Goal: Task Accomplishment & Management: Manage account settings

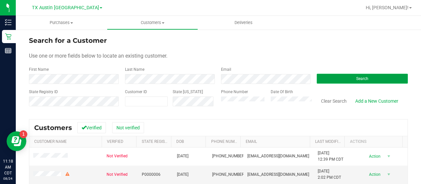
click at [331, 80] on button "Search" at bounding box center [362, 79] width 91 height 10
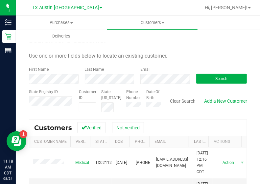
click at [218, 120] on div "Customers Verified Not verified" at bounding box center [137, 127] width 217 height 16
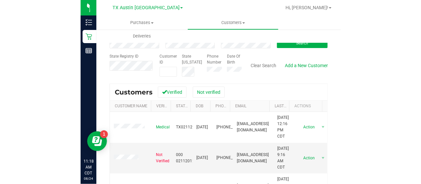
scroll to position [45, 0]
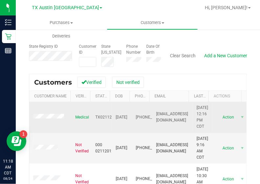
click at [51, 116] on span at bounding box center [49, 117] width 33 height 7
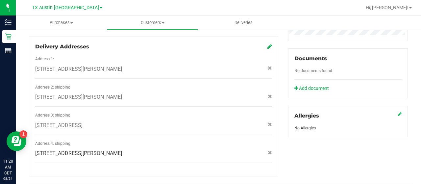
scroll to position [224, 0]
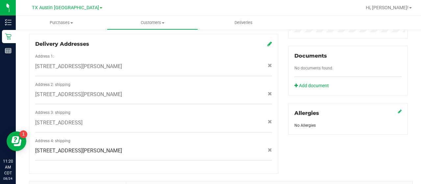
drag, startPoint x: 174, startPoint y: 90, endPoint x: 160, endPoint y: 87, distance: 14.9
click at [160, 90] on div "[STREET_ADDRESS][PERSON_NAME]" at bounding box center [153, 94] width 247 height 8
copy span "[STREET_ADDRESS][PERSON_NAME]"
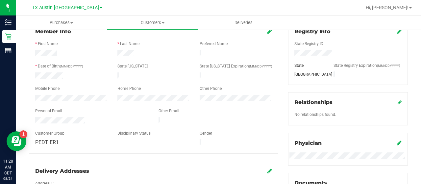
scroll to position [0, 0]
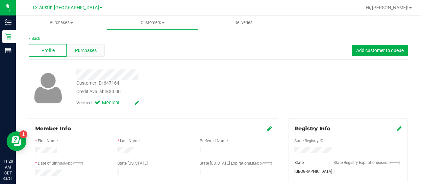
click at [82, 53] on span "Purchases" at bounding box center [86, 50] width 22 height 7
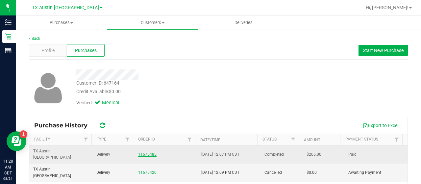
click at [145, 152] on link "11675485" at bounding box center [147, 154] width 18 height 5
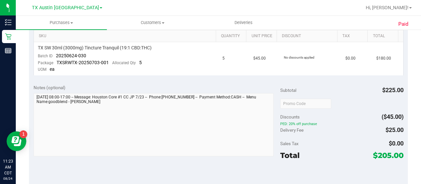
scroll to position [36, 0]
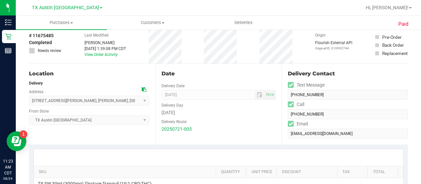
drag, startPoint x: 97, startPoint y: 103, endPoint x: 65, endPoint y: 103, distance: 31.9
click at [65, 103] on span "[STREET_ADDRESS][PERSON_NAME] , [GEOGRAPHIC_DATA] , [GEOGRAPHIC_DATA] 77450 Sel…" at bounding box center [89, 101] width 120 height 10
copy span "[GEOGRAPHIC_DATA]"
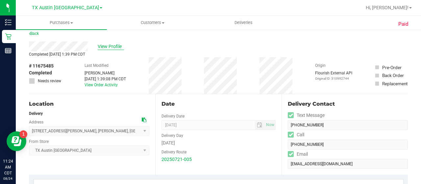
click at [112, 44] on span "View Profile" at bounding box center [111, 46] width 26 height 7
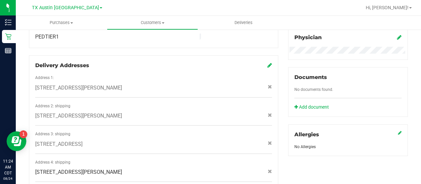
scroll to position [204, 0]
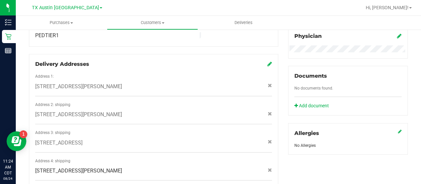
click at [107, 167] on span "[STREET_ADDRESS][PERSON_NAME]" at bounding box center [78, 171] width 87 height 8
copy div "[STREET_ADDRESS][PERSON_NAME]"
drag, startPoint x: 107, startPoint y: 109, endPoint x: 121, endPoint y: 111, distance: 14.0
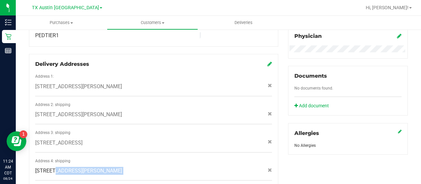
click at [121, 111] on span "[STREET_ADDRESS][PERSON_NAME]" at bounding box center [78, 115] width 87 height 8
copy span "19103"
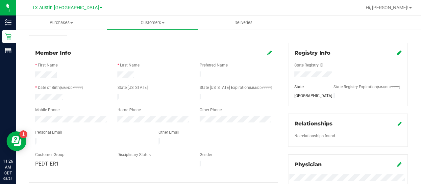
scroll to position [75, 0]
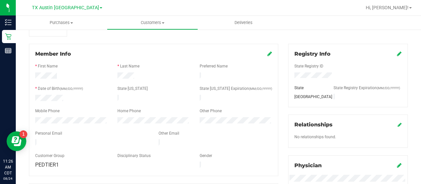
click at [53, 125] on div at bounding box center [153, 127] width 237 height 5
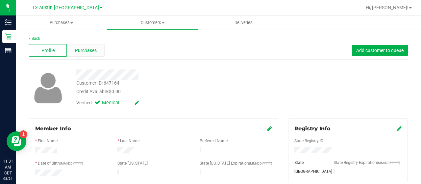
click at [87, 50] on span "Purchases" at bounding box center [86, 50] width 22 height 7
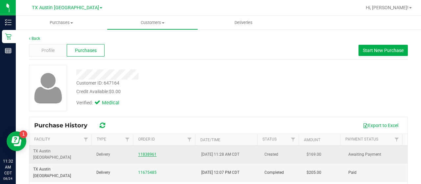
click at [138, 153] on link "11838961" at bounding box center [147, 154] width 18 height 5
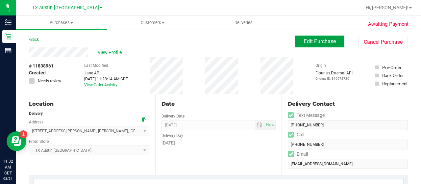
click at [311, 43] on span "Edit Purchase" at bounding box center [320, 41] width 32 height 6
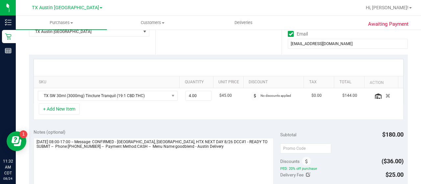
scroll to position [156, 0]
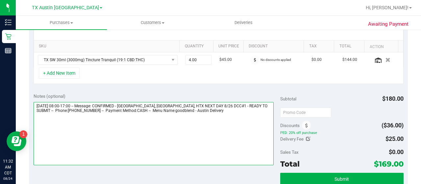
drag, startPoint x: 233, startPoint y: 105, endPoint x: 143, endPoint y: 102, distance: 90.2
click at [143, 102] on textarea at bounding box center [154, 133] width 240 height 63
click at [226, 110] on textarea at bounding box center [154, 133] width 240 height 63
paste textarea "AUSTIN DC, [GEOGRAPHIC_DATA], HTX NEXT DAY 8/26 DCC#1"
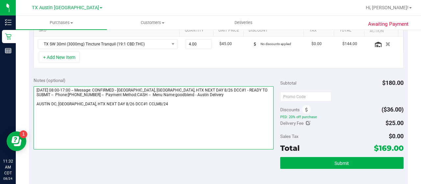
scroll to position [172, 0]
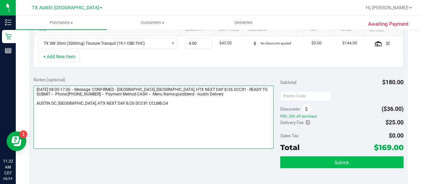
type textarea "[DATE] 08:00-17:00 -- Message: CONFIRMED - [GEOGRAPHIC_DATA], [GEOGRAPHIC_DATA]…"
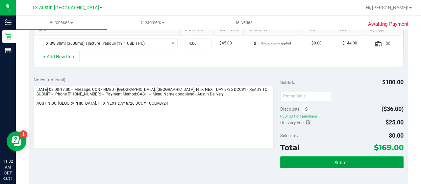
click at [314, 164] on button "Submit" at bounding box center [341, 162] width 123 height 12
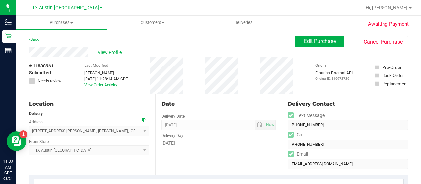
click at [153, 15] on nav "TX Austin DC Hi, [PERSON_NAME]!" at bounding box center [218, 8] width 405 height 16
click at [152, 23] on span "Customers" at bounding box center [152, 23] width 90 height 6
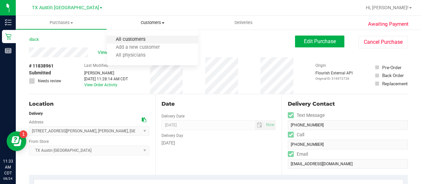
click at [140, 37] on span "All customers" at bounding box center [130, 40] width 47 height 6
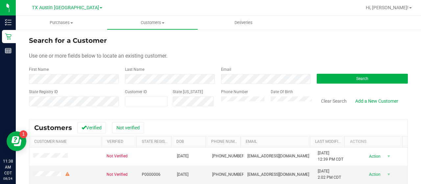
click at [323, 71] on div "Search" at bounding box center [360, 74] width 96 height 17
click at [323, 77] on button "Search" at bounding box center [362, 79] width 91 height 10
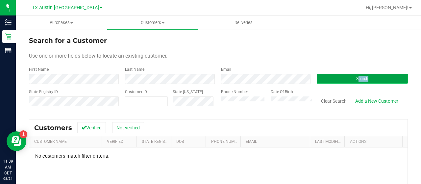
click at [343, 77] on button "Search" at bounding box center [362, 79] width 91 height 10
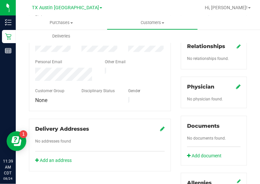
scroll to position [294, 0]
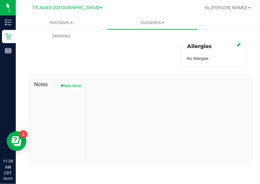
click at [67, 88] on div "Notes New Note" at bounding box center [57, 120] width 57 height 88
click at [67, 85] on button "New Note" at bounding box center [71, 86] width 20 height 6
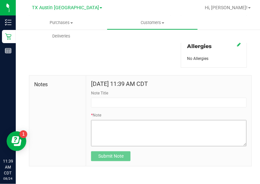
drag, startPoint x: 116, startPoint y: 146, endPoint x: 118, endPoint y: 143, distance: 3.6
click at [116, 146] on form "[DATE] 11:39 AM CDT Note Title * Note Submit Note" at bounding box center [169, 121] width 156 height 81
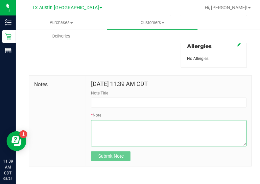
click at [119, 139] on textarea "* Note" at bounding box center [169, 133] width 156 height 26
paste textarea "[PERSON_NAME] Address: [STREET_ADDRESS][PERSON_NAME] Phone Number: [PHONE_NUMBE…"
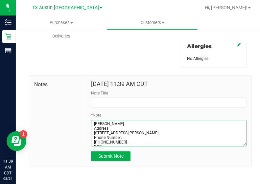
scroll to position [23, 0]
type textarea "[PERSON_NAME] Address: [STREET_ADDRESS][PERSON_NAME] Phone Number: [PHONE_NUMBE…"
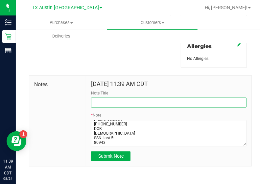
click at [128, 101] on input "Note Title" at bounding box center [169, 103] width 156 height 10
type input "[PERSON_NAME]."
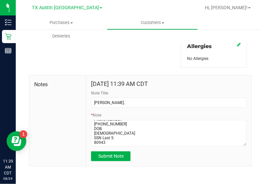
click at [121, 149] on form "[DATE] 11:39 AM CDT Note Title [PERSON_NAME]. * Note Submit Note" at bounding box center [169, 121] width 156 height 81
click at [121, 154] on span "Submit Note" at bounding box center [110, 156] width 25 height 5
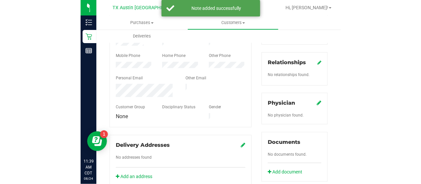
scroll to position [141, 0]
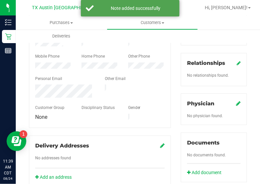
click at [236, 103] on icon at bounding box center [238, 103] width 5 height 5
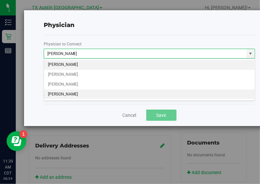
click at [128, 94] on li "[PERSON_NAME]" at bounding box center [149, 94] width 211 height 10
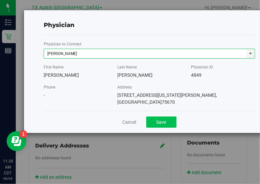
type input "[PERSON_NAME]"
click at [156, 118] on button "Save" at bounding box center [161, 121] width 30 height 11
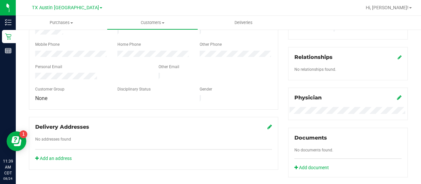
click at [268, 124] on icon at bounding box center [269, 126] width 5 height 5
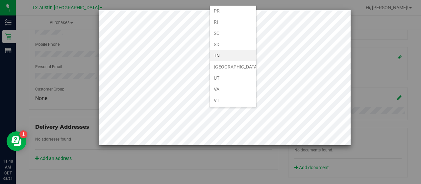
scroll to position [466, 0]
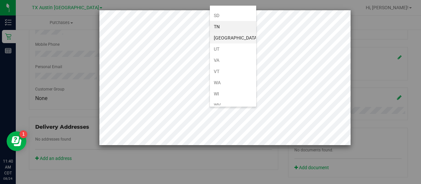
click at [225, 32] on li "[GEOGRAPHIC_DATA]" at bounding box center [233, 37] width 46 height 11
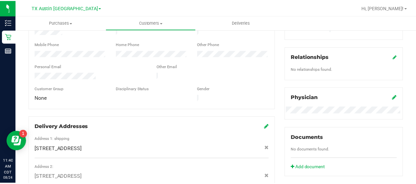
scroll to position [89, 0]
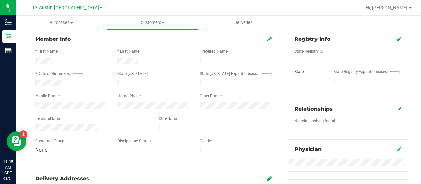
click at [397, 41] on icon at bounding box center [399, 38] width 5 height 5
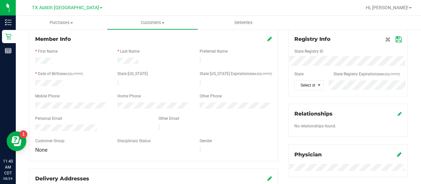
drag, startPoint x: 65, startPoint y: 78, endPoint x: 32, endPoint y: 79, distance: 33.6
click at [32, 80] on div at bounding box center [71, 84] width 82 height 8
click at [307, 88] on span "Select state" at bounding box center [305, 85] width 20 height 9
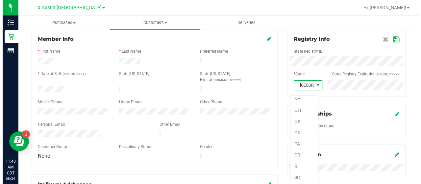
scroll to position [395, 0]
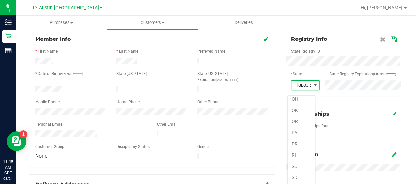
click at [289, 68] on div "Registry Info State Registry ID * State State Registry Expiration (MM/DD/YYYY) …" at bounding box center [344, 62] width 118 height 67
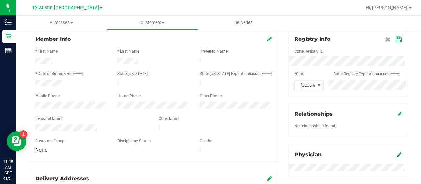
click at [396, 39] on icon at bounding box center [399, 39] width 6 height 5
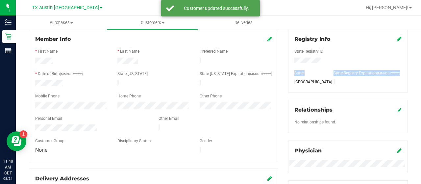
drag, startPoint x: 414, startPoint y: 77, endPoint x: 375, endPoint y: 54, distance: 45.5
click at [411, 55] on div "Back Profile Purchases Add customer to queue Customer ID: 1619280 Credit Availa…" at bounding box center [218, 164] width 405 height 451
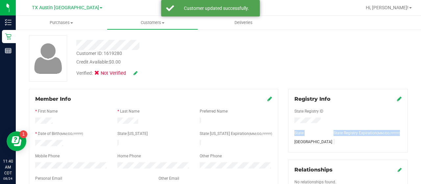
scroll to position [7, 0]
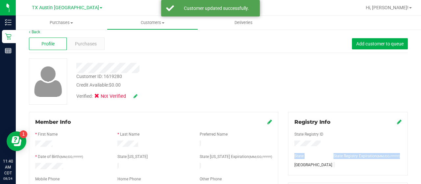
click at [136, 98] on icon at bounding box center [136, 96] width 4 height 5
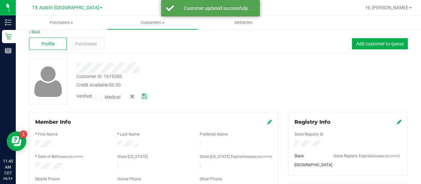
click at [97, 97] on icon at bounding box center [99, 97] width 4 height 0
click at [0, 0] on input "Medical" at bounding box center [0, 0] width 0 height 0
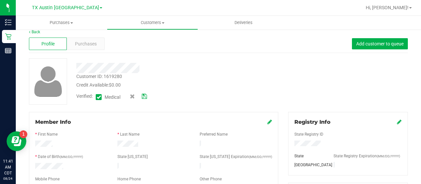
click at [147, 99] on icon at bounding box center [144, 96] width 5 height 5
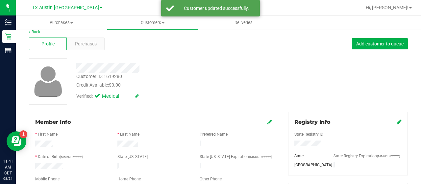
click at [95, 50] on div "Profile Purchases Add customer to queue" at bounding box center [218, 44] width 379 height 18
click at [92, 44] on span "Purchases" at bounding box center [86, 43] width 22 height 7
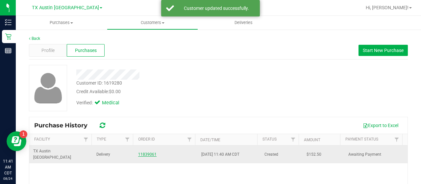
click at [142, 152] on link "11839061" at bounding box center [147, 154] width 18 height 5
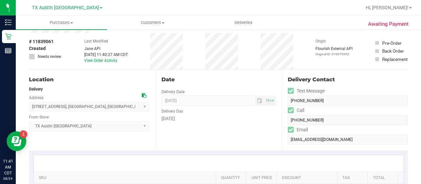
scroll to position [7, 0]
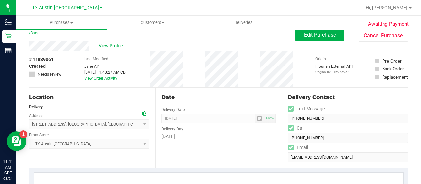
click at [324, 43] on div "View Profile # 11839061 Created Needs review Last Modified [PERSON_NAME] API [D…" at bounding box center [218, 64] width 379 height 47
click at [324, 40] on div "Edit Purchase Cancel Purchase" at bounding box center [351, 35] width 113 height 13
click at [324, 40] on button "Edit Purchase" at bounding box center [319, 35] width 49 height 12
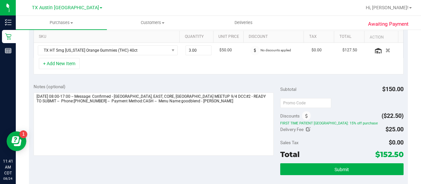
scroll to position [182, 0]
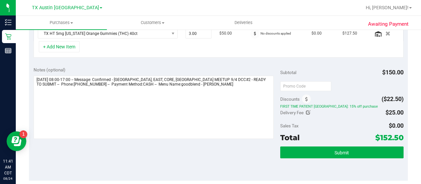
click at [306, 113] on icon at bounding box center [308, 112] width 5 height 5
type input "$25.00"
click at [368, 116] on span "$25.00 25" at bounding box center [379, 114] width 49 height 12
click at [366, 105] on span "FIRST TIME PATIENT [GEOGRAPHIC_DATA]: 15% off purchase" at bounding box center [341, 106] width 123 height 5
click at [366, 110] on span "$25.00 25" at bounding box center [379, 114] width 49 height 12
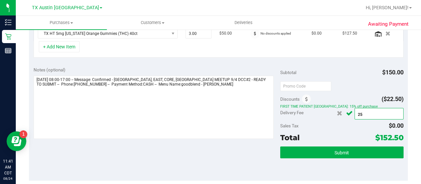
click at [368, 111] on input "25" at bounding box center [379, 114] width 48 height 9
type input "2"
type input "9"
type input "0"
type input "$0.00"
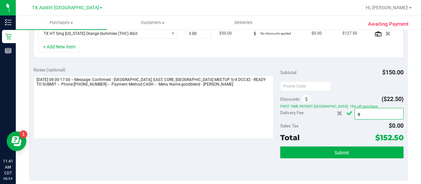
click at [346, 114] on icon "Cancel button" at bounding box center [349, 113] width 7 height 5
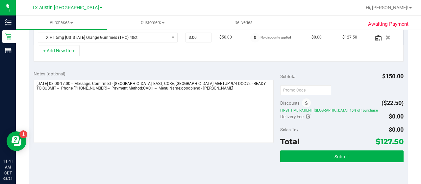
scroll to position [182, 0]
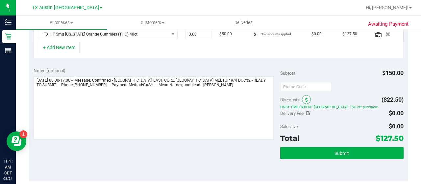
click at [302, 98] on span at bounding box center [306, 99] width 9 height 9
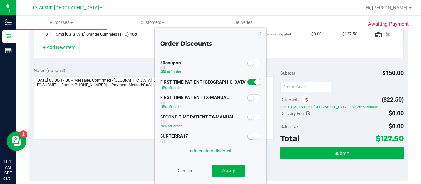
click at [254, 120] on div at bounding box center [253, 116] width 13 height 8
click at [252, 120] on div at bounding box center [253, 116] width 13 height 8
click at [249, 116] on span at bounding box center [253, 116] width 13 height 7
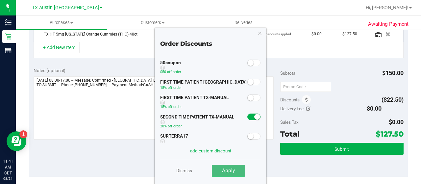
click at [222, 175] on button "Apply" at bounding box center [228, 171] width 33 height 12
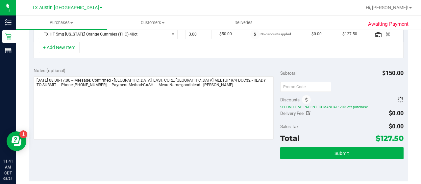
scroll to position [183, 0]
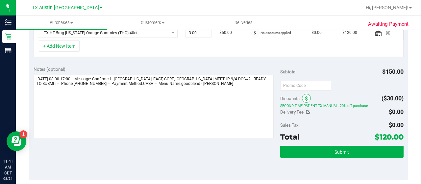
click at [305, 98] on span at bounding box center [306, 98] width 9 height 9
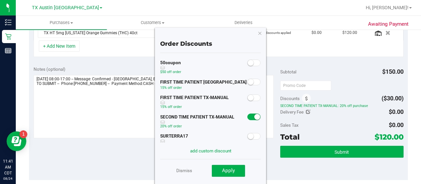
click at [245, 88] on div "FIRST TIME PATIENT [GEOGRAPHIC_DATA] 15% off order" at bounding box center [210, 85] width 101 height 16
click at [248, 84] on small at bounding box center [251, 82] width 6 height 6
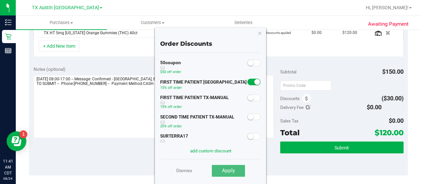
click at [235, 169] on button "Apply" at bounding box center [228, 171] width 33 height 12
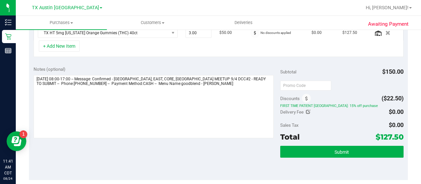
scroll to position [184, 0]
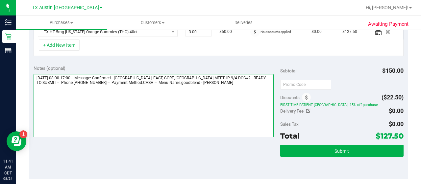
click at [238, 92] on textarea at bounding box center [154, 105] width 240 height 63
drag, startPoint x: 140, startPoint y: 76, endPoint x: 241, endPoint y: 74, distance: 100.7
click at [241, 74] on textarea at bounding box center [154, 105] width 240 height 63
click at [230, 81] on textarea at bounding box center [154, 105] width 240 height 63
paste textarea "[GEOGRAPHIC_DATA], EAST, CORE, [GEOGRAPHIC_DATA] MEETUP 9/4 DCC#2"
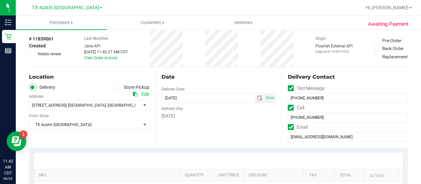
scroll to position [31, 0]
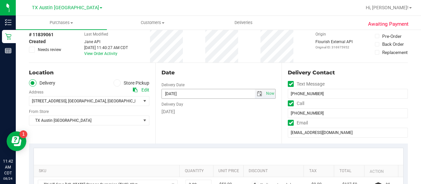
click at [261, 89] on span "select" at bounding box center [260, 93] width 10 height 9
type textarea "[DATE] 08:00-17:00 -- Message: Confirmed - [GEOGRAPHIC_DATA], EAST, CORE, [GEOG…"
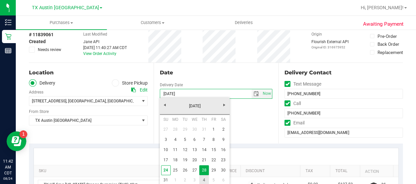
click at [207, 177] on link "4" at bounding box center [204, 180] width 10 height 10
type input "[DATE]"
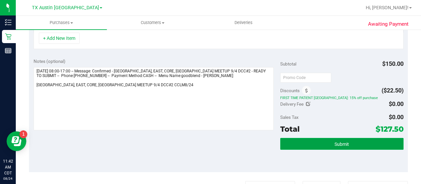
click at [350, 142] on button "Submit" at bounding box center [341, 144] width 123 height 12
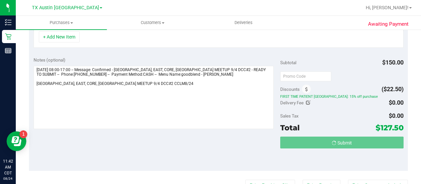
scroll to position [182, 0]
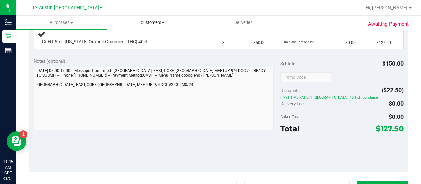
click at [155, 26] on uib-tab-heading "Customers All customers Add a new customer All physicians" at bounding box center [152, 22] width 90 height 13
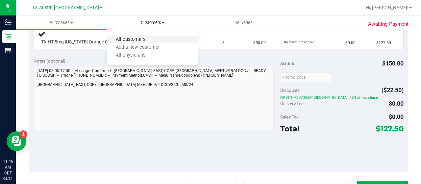
click at [149, 38] on span "All customers" at bounding box center [130, 40] width 47 height 6
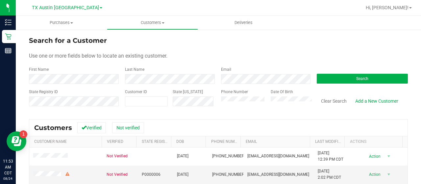
click at [192, 67] on div "Last Name" at bounding box center [168, 74] width 96 height 17
click at [345, 76] on button "Search" at bounding box center [362, 79] width 91 height 10
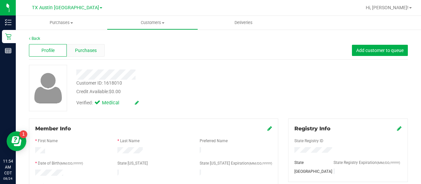
click at [91, 53] on span "Purchases" at bounding box center [86, 50] width 22 height 7
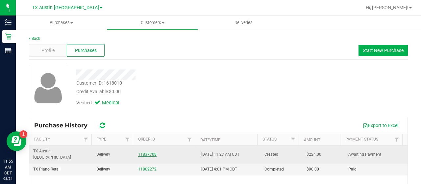
click at [143, 152] on link "11837708" at bounding box center [147, 154] width 18 height 5
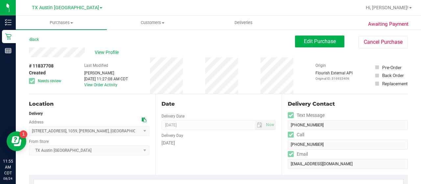
scroll to position [1, 0]
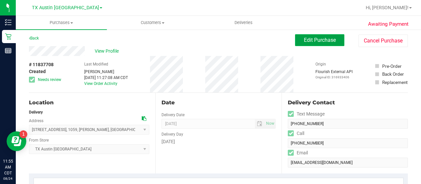
click at [314, 39] on span "Edit Purchase" at bounding box center [320, 40] width 32 height 6
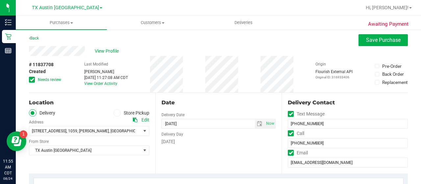
click at [130, 119] on div "4600 Paluxy Dr , 1059 , Tyler , TX 75703 Select address 4720 SH 121 N, Suite#18…" at bounding box center [89, 125] width 120 height 19
click at [133, 120] on icon at bounding box center [135, 119] width 5 height 5
click at [31, 80] on icon at bounding box center [32, 80] width 4 height 0
click at [0, 0] on input "Needs review" at bounding box center [0, 0] width 0 height 0
click at [257, 123] on span "select" at bounding box center [259, 123] width 5 height 5
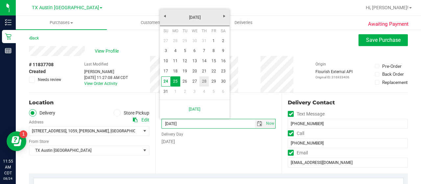
click at [203, 82] on link "28" at bounding box center [204, 81] width 10 height 10
type input "[DATE]"
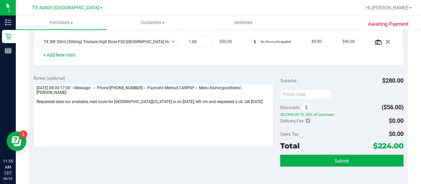
scroll to position [238, 0]
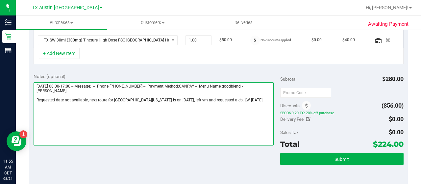
drag, startPoint x: 257, startPoint y: 100, endPoint x: 34, endPoint y: 93, distance: 223.1
click at [34, 93] on textarea at bounding box center [154, 113] width 240 height 63
click at [54, 89] on textarea at bounding box center [154, 113] width 240 height 63
drag, startPoint x: 53, startPoint y: 91, endPoint x: 51, endPoint y: 95, distance: 4.4
click at [53, 92] on textarea at bounding box center [154, 113] width 240 height 63
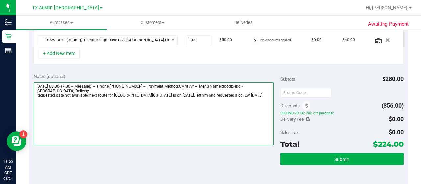
click at [248, 96] on textarea at bounding box center [154, 113] width 240 height 63
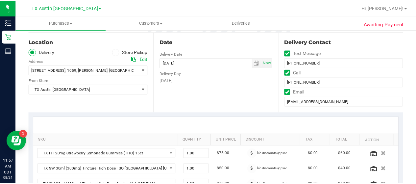
scroll to position [48, 0]
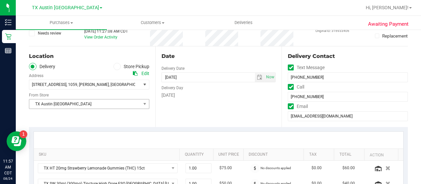
type textarea "Monday 08/25/2025 08:00-17:00 -- Message: -- Phone:9037425954 -- Payment Method…"
click at [78, 103] on span "TX Austin [GEOGRAPHIC_DATA]" at bounding box center [85, 103] width 112 height 9
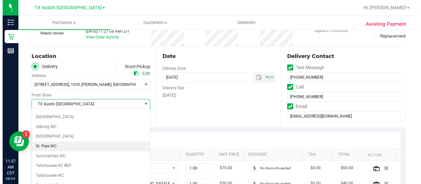
scroll to position [465, 0]
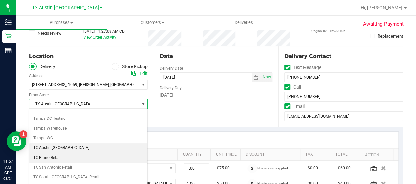
click at [55, 153] on li "TX Plano Retail" at bounding box center [88, 158] width 118 height 10
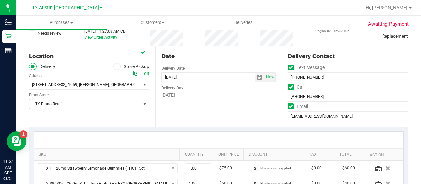
click at [211, 113] on div "Date Delivery Date 08/28/2025 Now 08/28/2025 08:00 AM Now Delivery Day Thursday" at bounding box center [218, 86] width 126 height 81
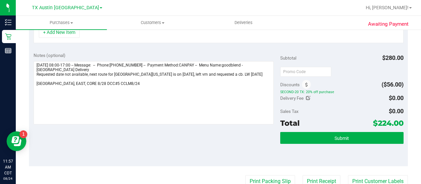
scroll to position [261, 0]
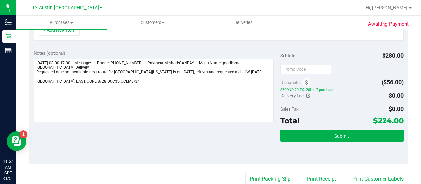
click at [371, 126] on div "Subtotal $280.00 Discounts ($56.00) SECOND-20 TX: 20% off purchase Delivery Fee…" at bounding box center [341, 105] width 123 height 110
drag, startPoint x: 371, startPoint y: 132, endPoint x: 398, endPoint y: 122, distance: 28.6
click at [372, 132] on button "Submit" at bounding box center [341, 136] width 123 height 12
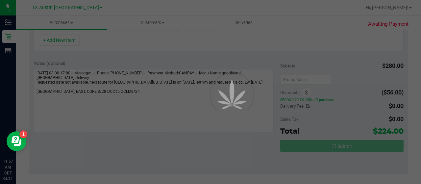
scroll to position [240, 0]
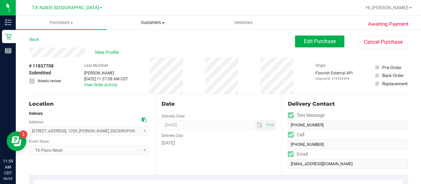
click at [157, 25] on span "Customers" at bounding box center [152, 23] width 90 height 6
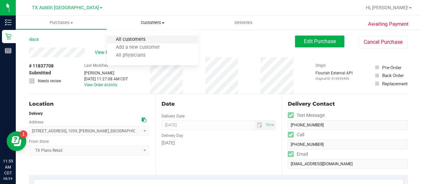
click at [150, 38] on span "All customers" at bounding box center [130, 40] width 47 height 6
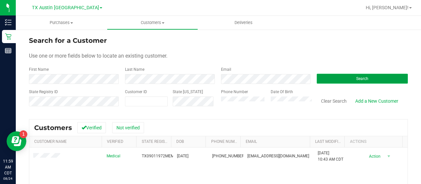
click at [336, 76] on button "Search" at bounding box center [362, 79] width 91 height 10
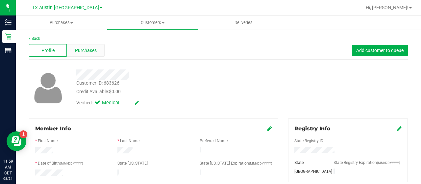
click at [98, 46] on div "Purchases" at bounding box center [86, 50] width 38 height 13
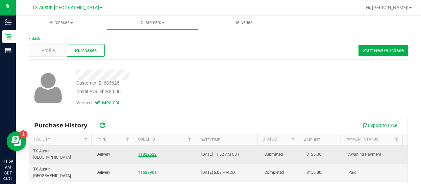
click at [151, 152] on link "11822522" at bounding box center [147, 154] width 18 height 5
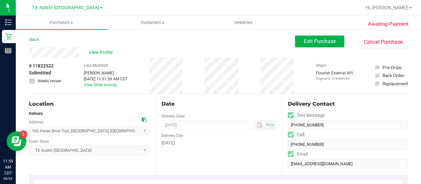
click at [144, 119] on icon at bounding box center [144, 119] width 5 height 5
click at [139, 118] on div "166 Horse Shoe Trail , Angleton , TX 77515 Select address 1105 N. University Dr…" at bounding box center [89, 125] width 120 height 19
click at [149, 123] on div "Location Delivery Address 166 Horse Shoe Trail , Angleton , TX 77515 Select add…" at bounding box center [92, 134] width 126 height 81
click at [147, 121] on div at bounding box center [146, 119] width 8 height 7
click at [143, 121] on icon at bounding box center [144, 119] width 5 height 5
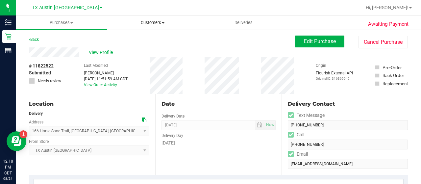
click at [156, 28] on uib-tab-heading "Customers All customers Add a new customer All physicians" at bounding box center [152, 22] width 90 height 13
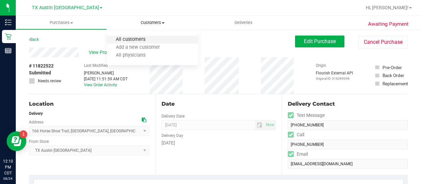
click at [140, 38] on span "All customers" at bounding box center [130, 40] width 47 height 6
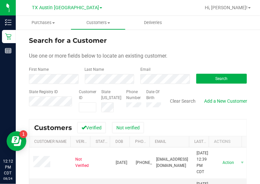
click at [217, 107] on div "Add a New Customer" at bounding box center [226, 103] width 52 height 17
click at [214, 115] on div "Search for a Customer Use one or more fields below to locate an existing custom…" at bounding box center [138, 158] width 218 height 245
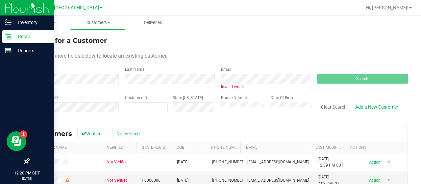
click at [3, 38] on div "Retail" at bounding box center [28, 36] width 52 height 13
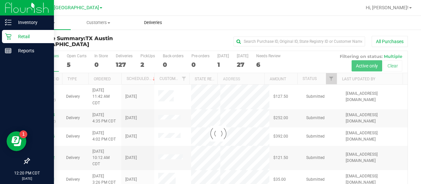
click at [153, 23] on span "Deliveries" at bounding box center [153, 23] width 36 height 6
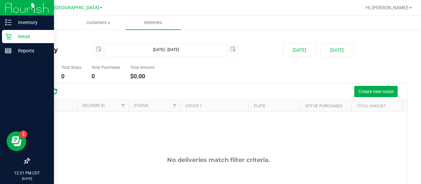
click at [239, 48] on div "2025-08-24 Aug 24, 2025 - Aug 24, 2025 2025-08-24" at bounding box center [183, 49] width 189 height 13
click at [232, 46] on span "select" at bounding box center [232, 48] width 5 height 5
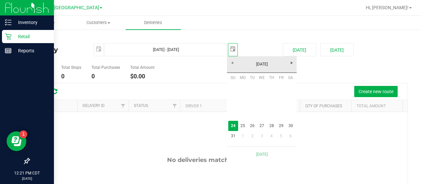
scroll to position [0, 16]
click at [240, 130] on link "25" at bounding box center [243, 126] width 10 height 10
type input "Aug 24, 2025 - Aug 25, 2025"
type input "2025-08-25"
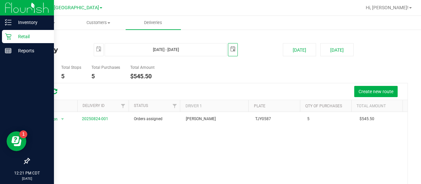
scroll to position [10, 0]
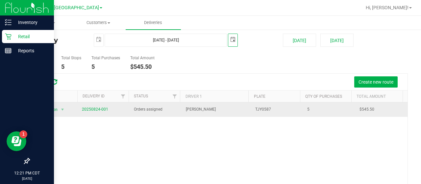
click at [91, 112] on span "20250824-001" at bounding box center [95, 109] width 26 height 6
click at [91, 110] on link "20250824-001" at bounding box center [95, 109] width 26 height 5
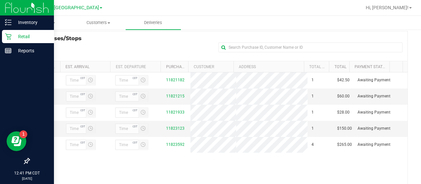
scroll to position [88, 0]
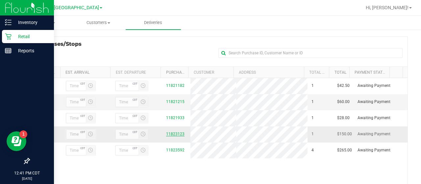
click at [169, 136] on link "11823123" at bounding box center [175, 134] width 18 height 5
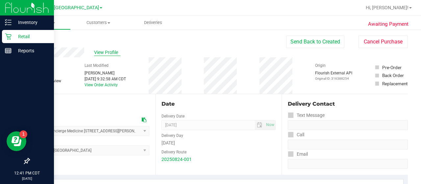
click at [112, 52] on span "View Profile" at bounding box center [107, 52] width 26 height 7
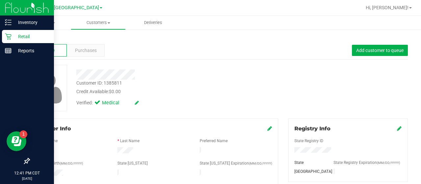
click at [13, 35] on p "Retail" at bounding box center [31, 37] width 39 height 8
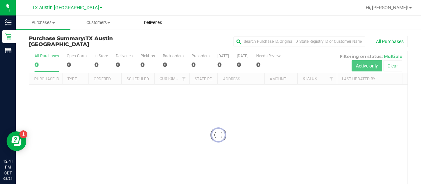
click at [149, 23] on span "Deliveries" at bounding box center [153, 23] width 36 height 6
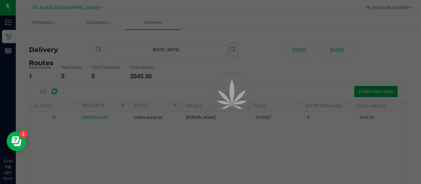
click at [237, 50] on div at bounding box center [210, 92] width 421 height 184
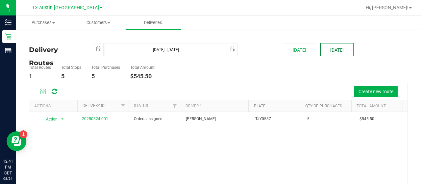
click at [260, 50] on button "Tomorrow" at bounding box center [336, 49] width 33 height 13
click at [260, 48] on button "Today" at bounding box center [299, 49] width 33 height 13
type input "Aug 24, 2025 - Aug 24, 2025"
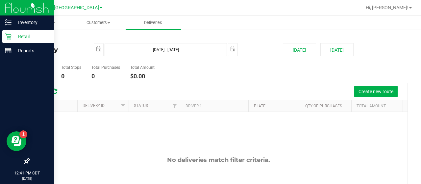
click at [12, 36] on p "Retail" at bounding box center [31, 37] width 39 height 8
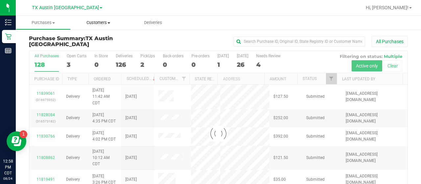
click at [100, 27] on uib-tab-heading "Customers All customers Add a new customer All physicians" at bounding box center [98, 22] width 54 height 13
click at [91, 40] on span "All customers" at bounding box center [94, 40] width 47 height 6
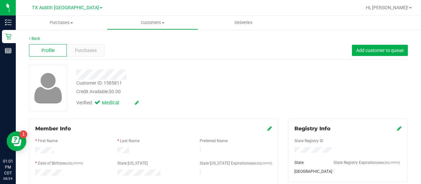
click at [85, 47] on span "Purchases" at bounding box center [86, 50] width 22 height 7
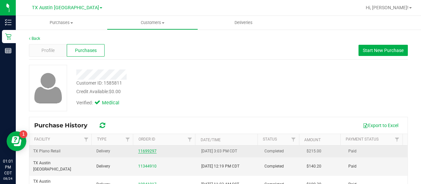
click at [151, 152] on link "11699297" at bounding box center [147, 151] width 18 height 5
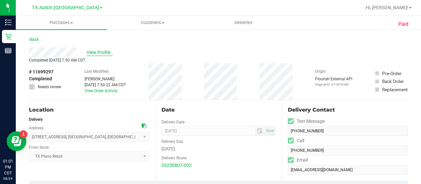
click at [93, 51] on span "View Profile" at bounding box center [100, 52] width 26 height 7
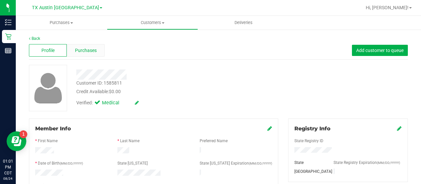
click at [90, 56] on div "Purchases" at bounding box center [86, 50] width 38 height 13
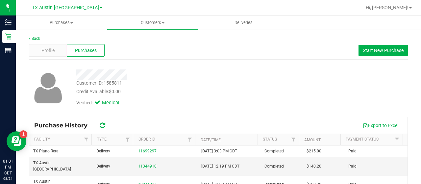
drag, startPoint x: 417, startPoint y: 95, endPoint x: 421, endPoint y: 93, distance: 3.7
click at [260, 94] on div "Purchases Summary of purchases Fulfillment All purchases Customers All customer…" at bounding box center [218, 100] width 405 height 168
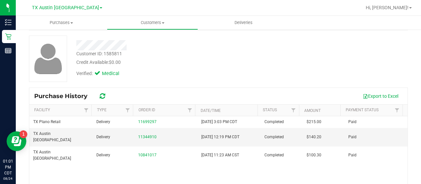
scroll to position [49, 0]
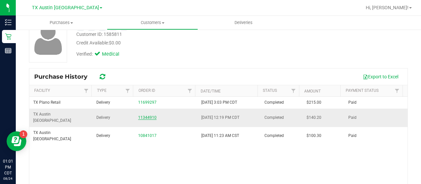
click at [141, 115] on link "11344910" at bounding box center [147, 117] width 18 height 5
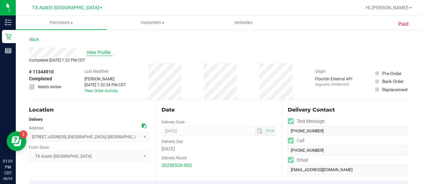
click at [95, 53] on span "View Profile" at bounding box center [100, 52] width 26 height 7
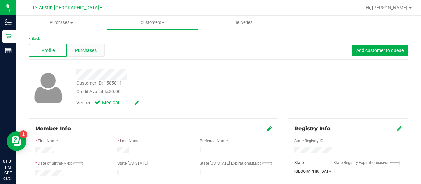
click at [95, 55] on div "Purchases" at bounding box center [86, 50] width 38 height 13
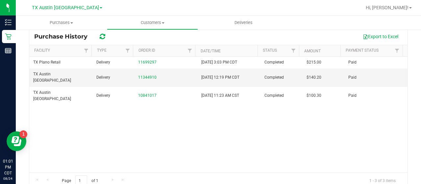
scroll to position [91, 0]
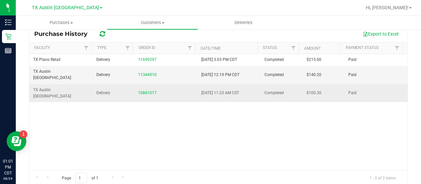
click at [102, 90] on span "Delivery" at bounding box center [103, 93] width 14 height 6
click at [138, 90] on link "10841017" at bounding box center [147, 92] width 18 height 5
